Goal: Transaction & Acquisition: Obtain resource

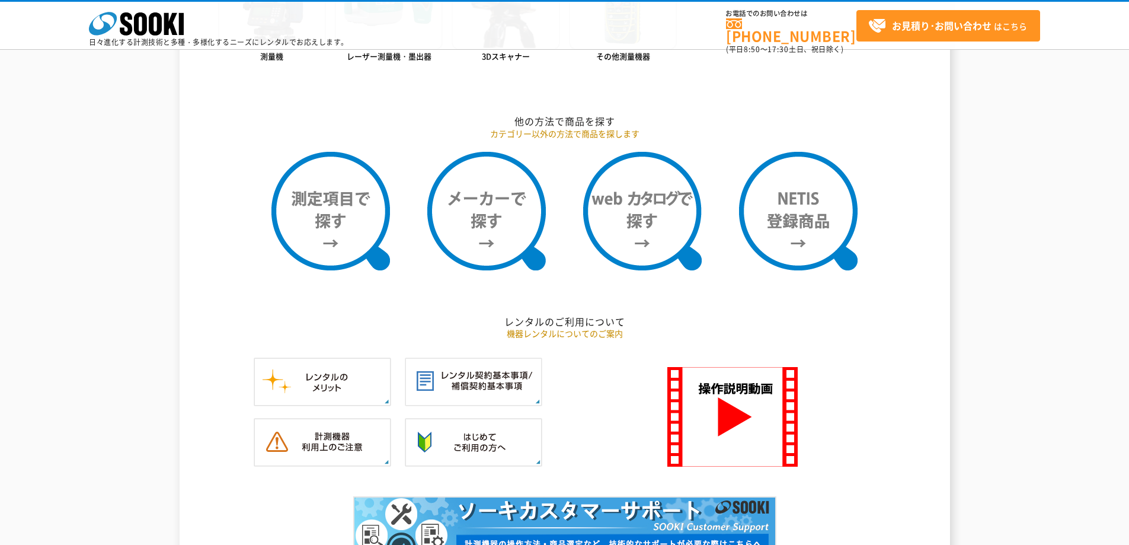
scroll to position [889, 0]
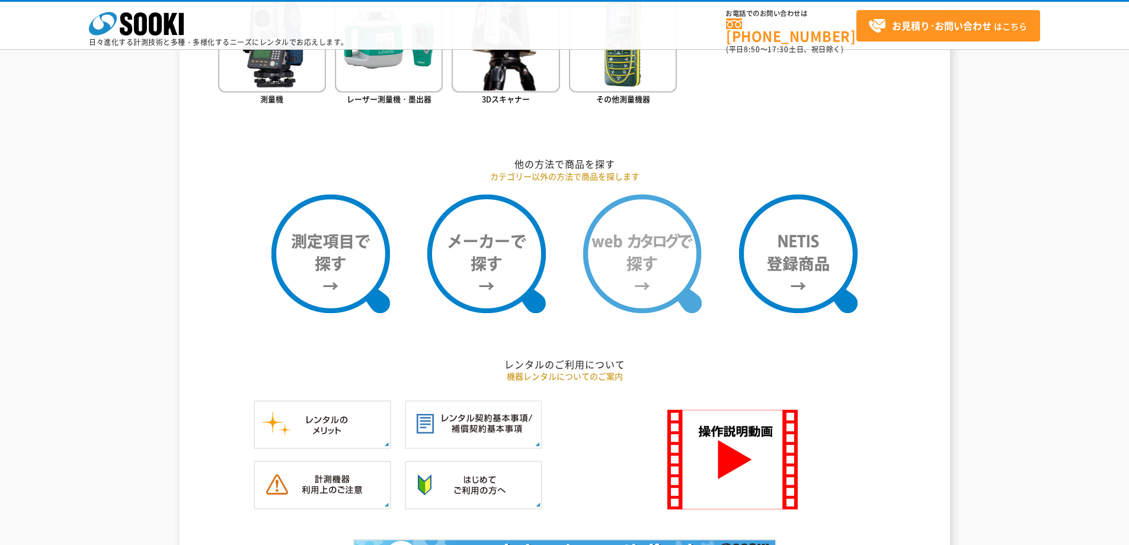
click at [669, 270] on img at bounding box center [642, 253] width 119 height 119
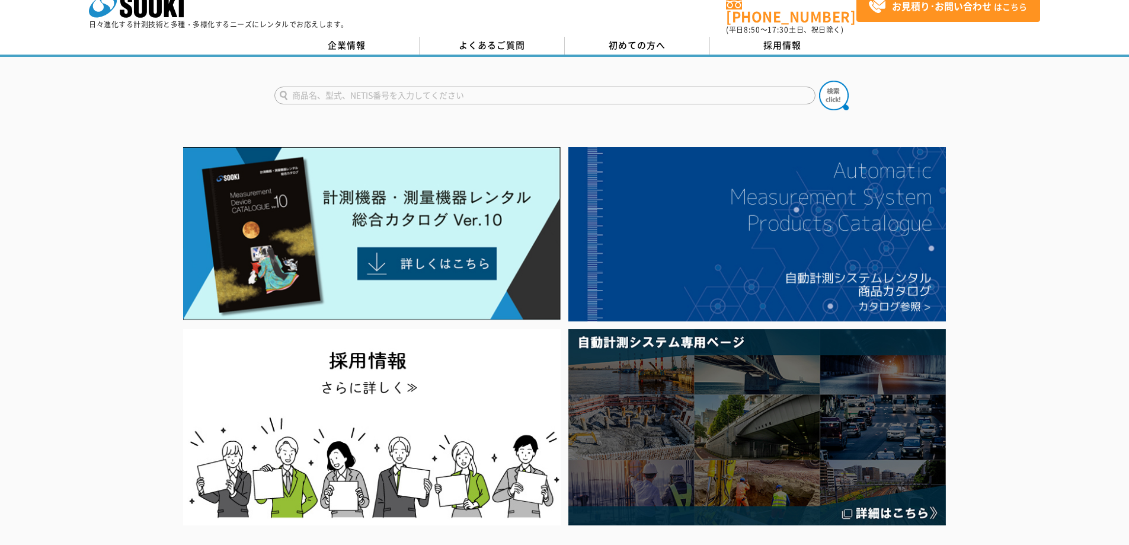
scroll to position [0, 0]
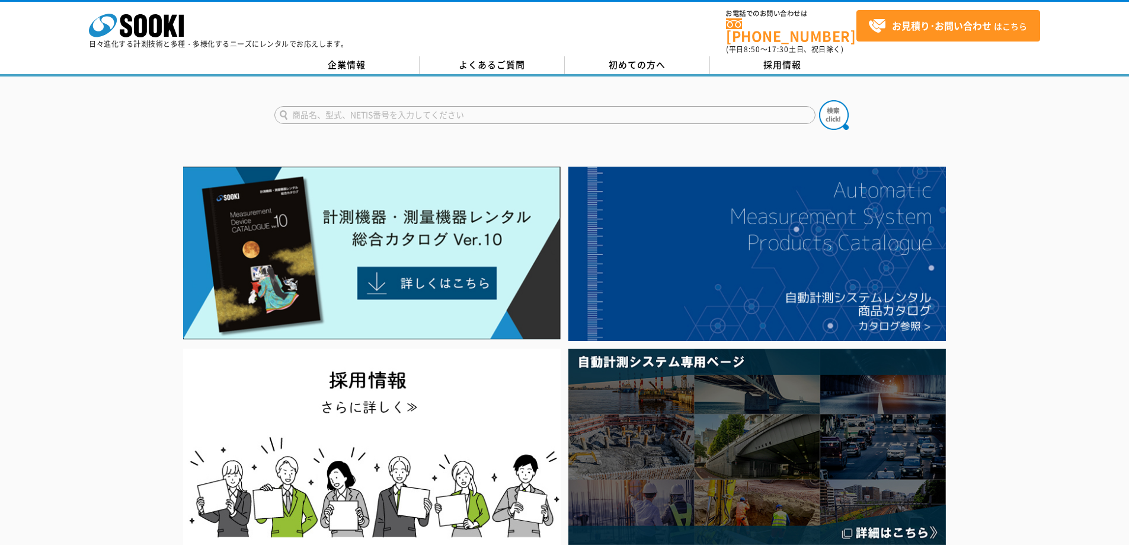
click at [667, 111] on input "text" at bounding box center [544, 115] width 541 height 18
type input "カークル"
click at [832, 114] on img at bounding box center [834, 115] width 30 height 30
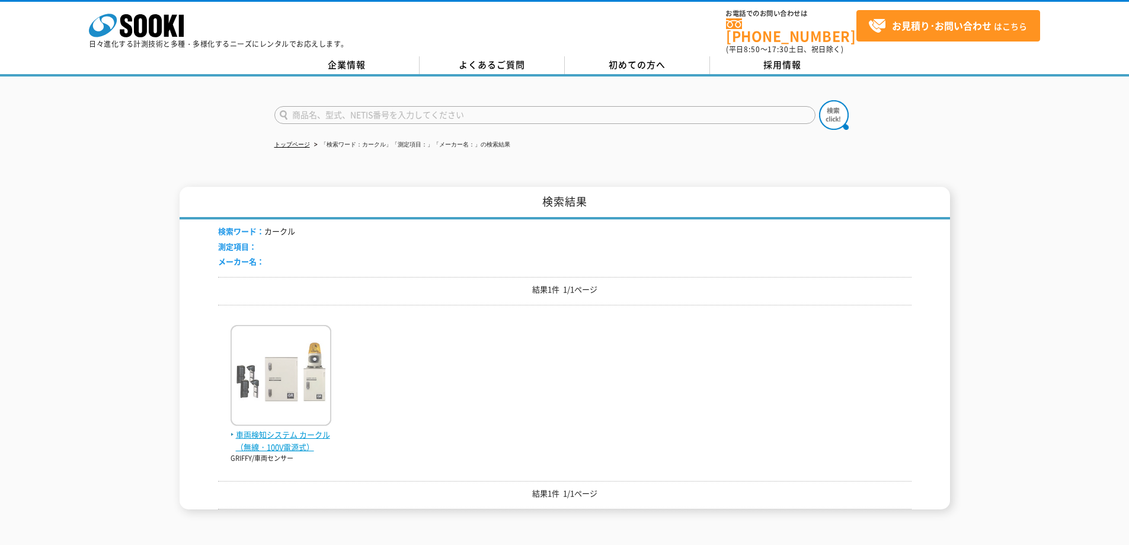
click at [274, 440] on span "車両検知システム カークル（無線・100V電源式）" at bounding box center [281, 441] width 101 height 25
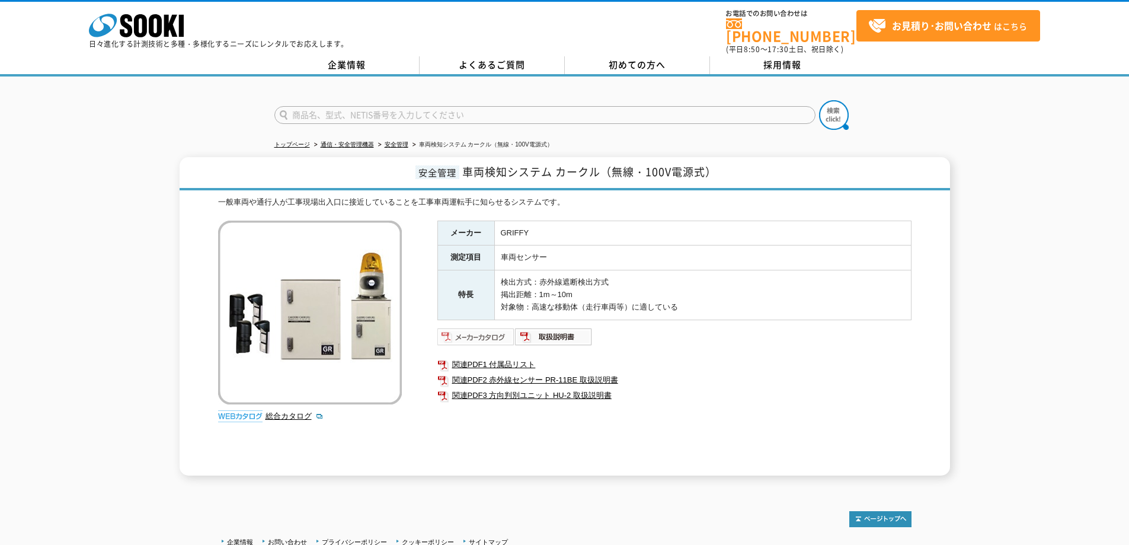
click at [493, 331] on img at bounding box center [476, 336] width 78 height 19
click at [552, 327] on img at bounding box center [554, 336] width 78 height 19
